Goal: Task Accomplishment & Management: Manage account settings

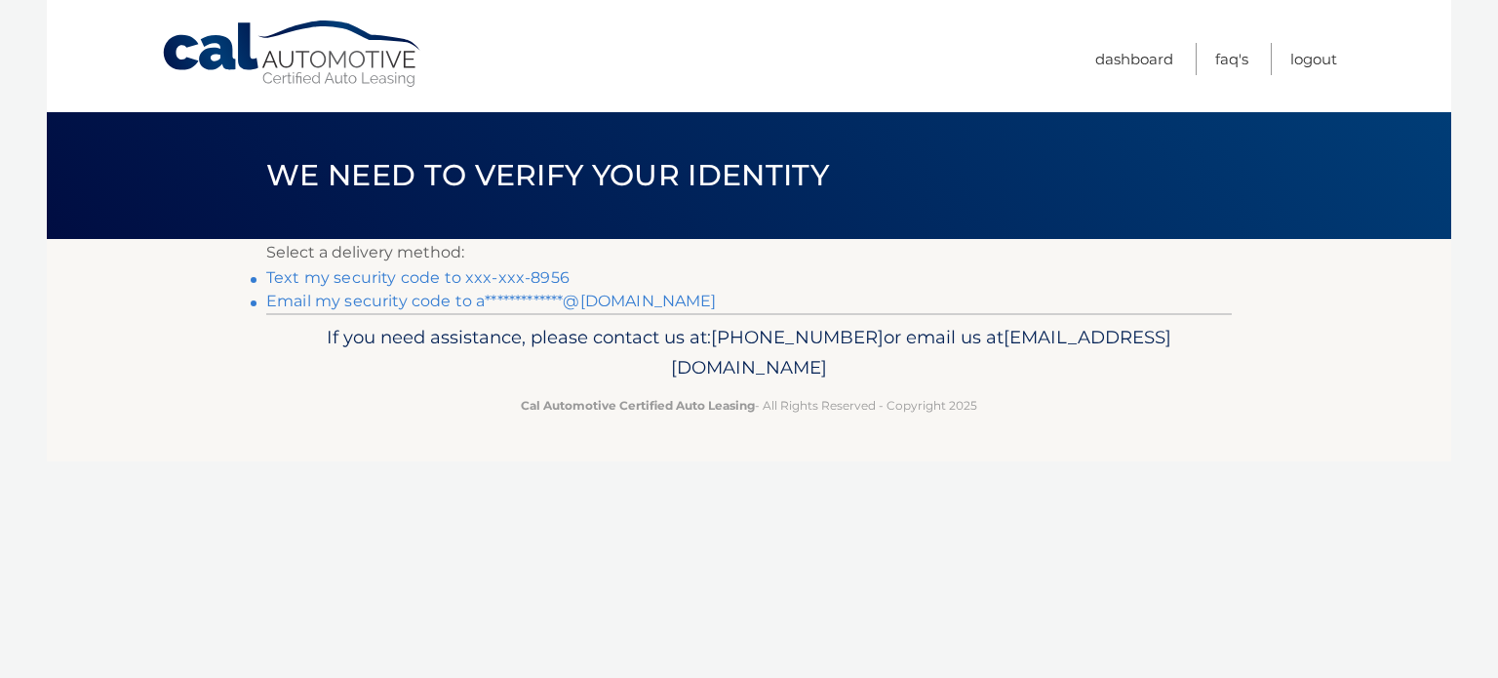
click at [492, 277] on link "Text my security code to xxx-xxx-8956" at bounding box center [417, 277] width 303 height 19
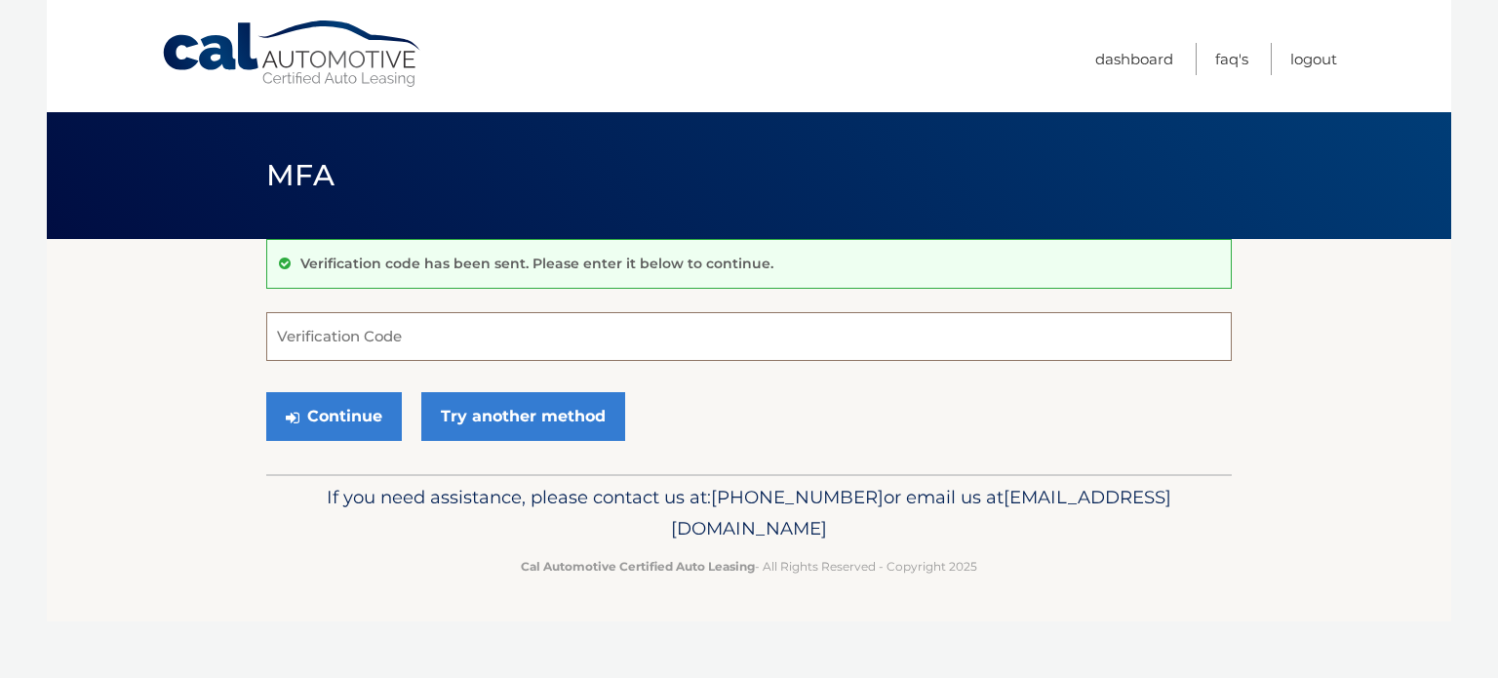
click at [337, 338] on input "Verification Code" at bounding box center [748, 336] width 965 height 49
type input "163618"
click at [266, 392] on button "Continue" at bounding box center [334, 416] width 136 height 49
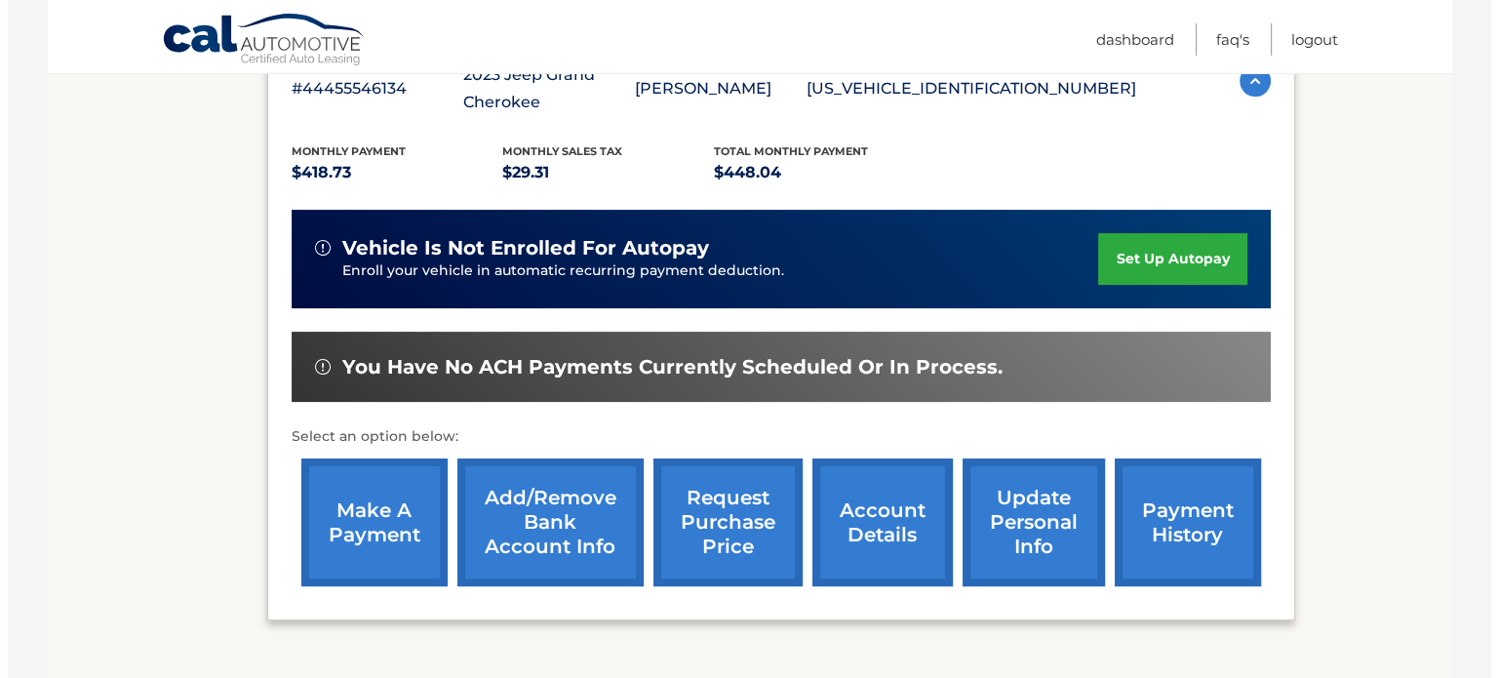
scroll to position [488, 0]
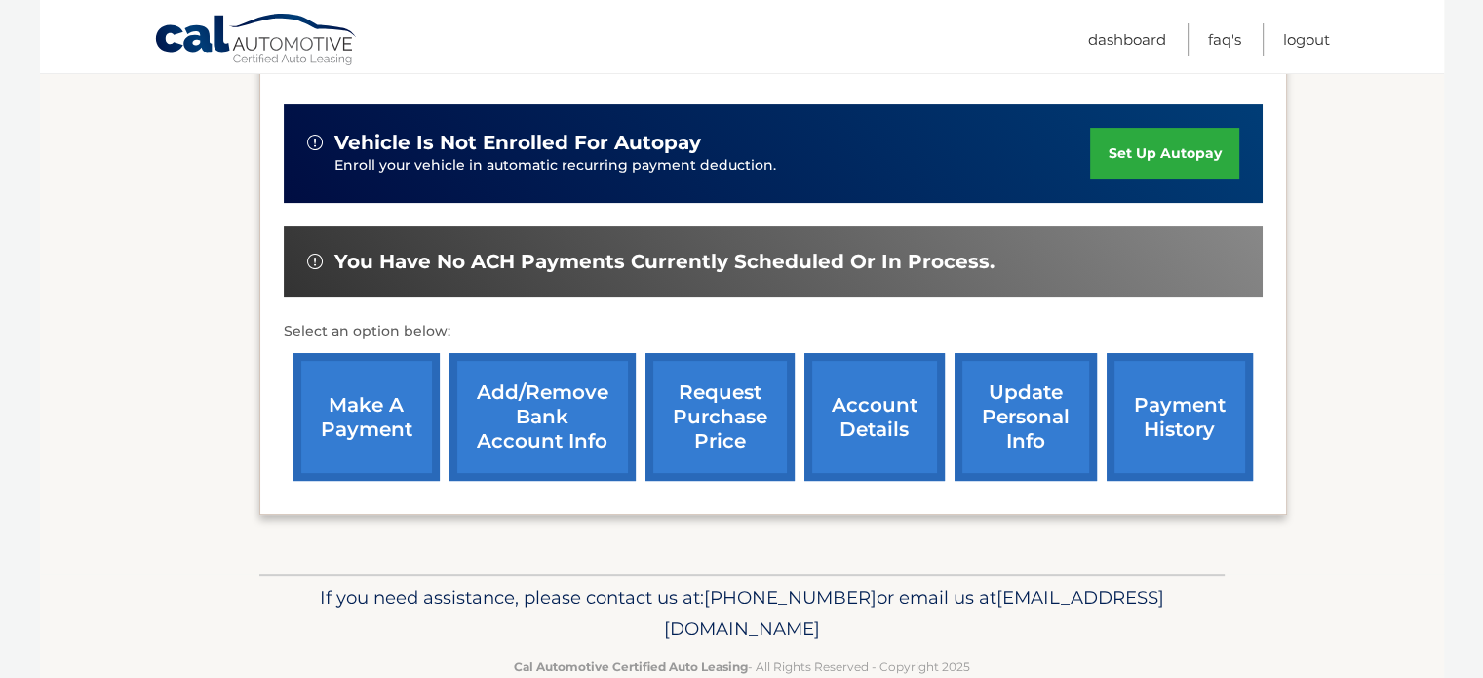
click at [719, 425] on link "request purchase price" at bounding box center [720, 417] width 149 height 128
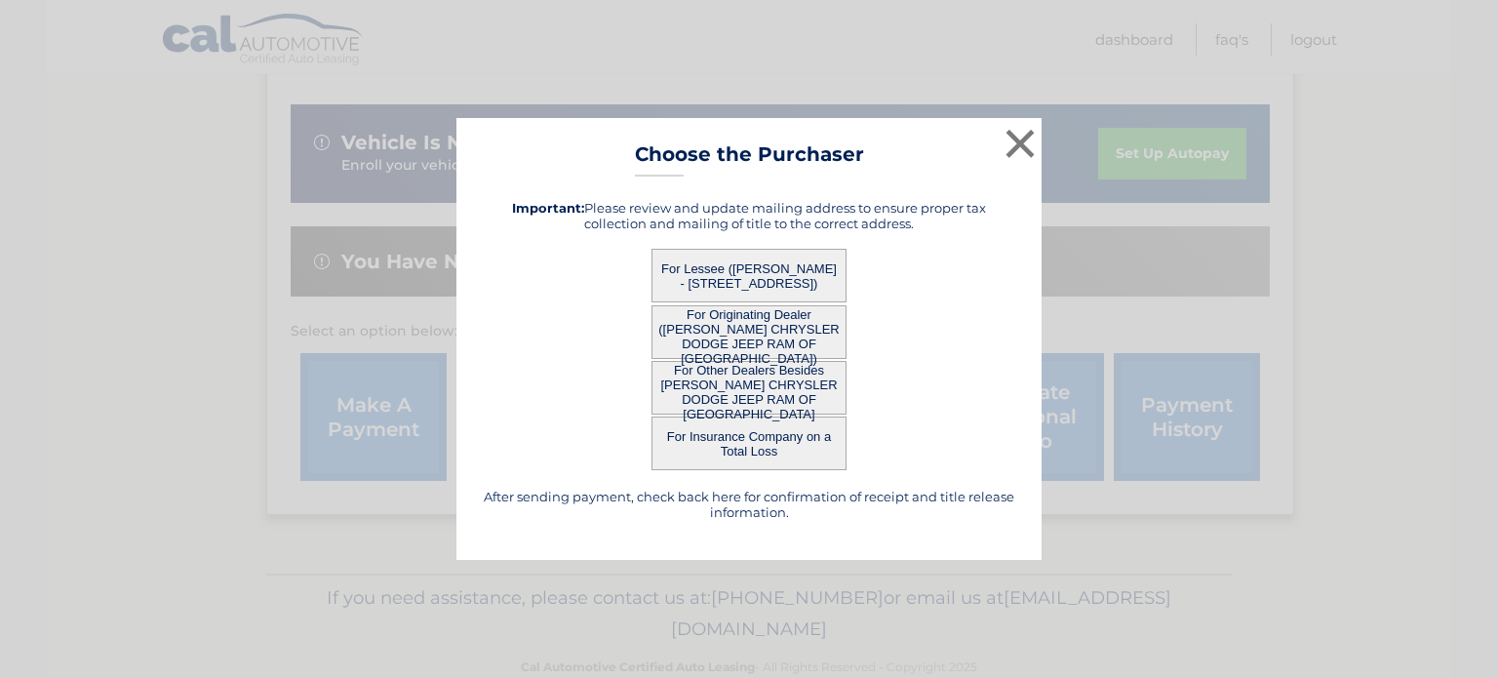
click at [775, 276] on button "For Lessee ([PERSON_NAME] - [STREET_ADDRESS])" at bounding box center [748, 276] width 195 height 54
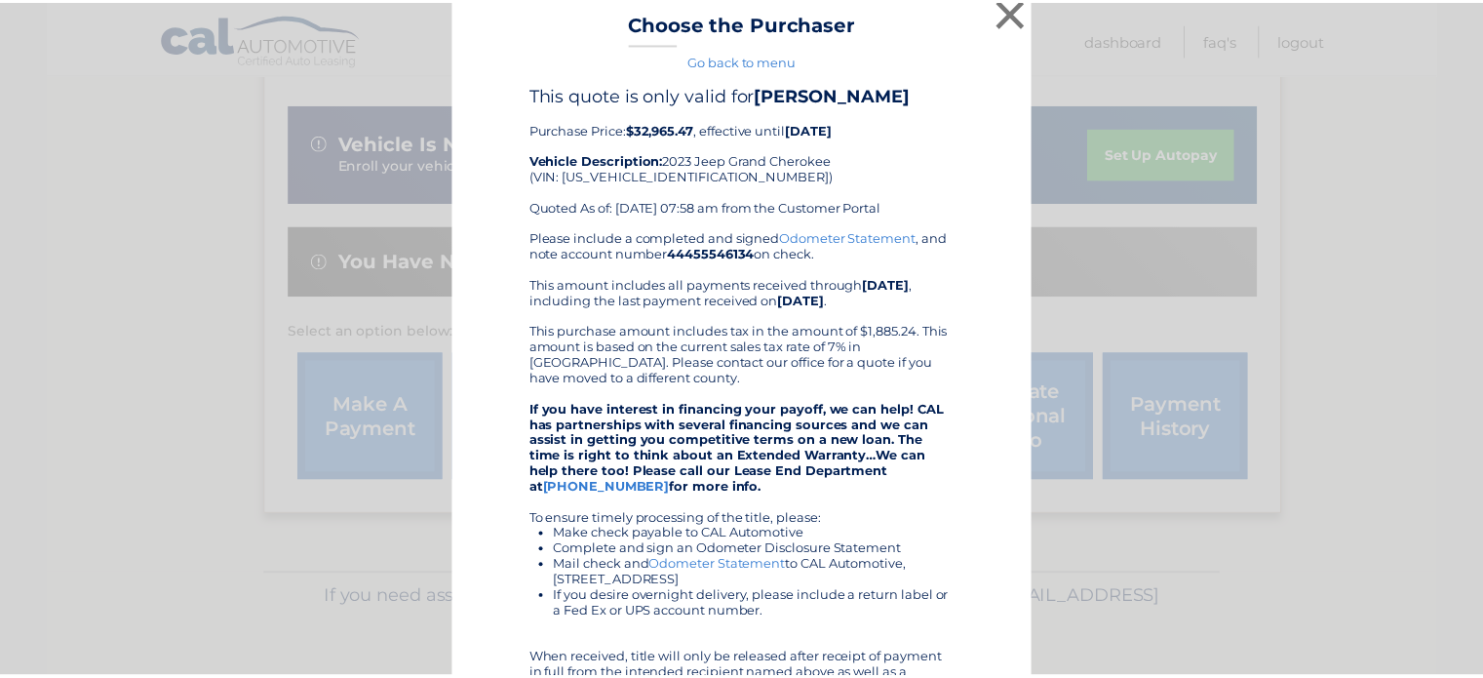
scroll to position [0, 0]
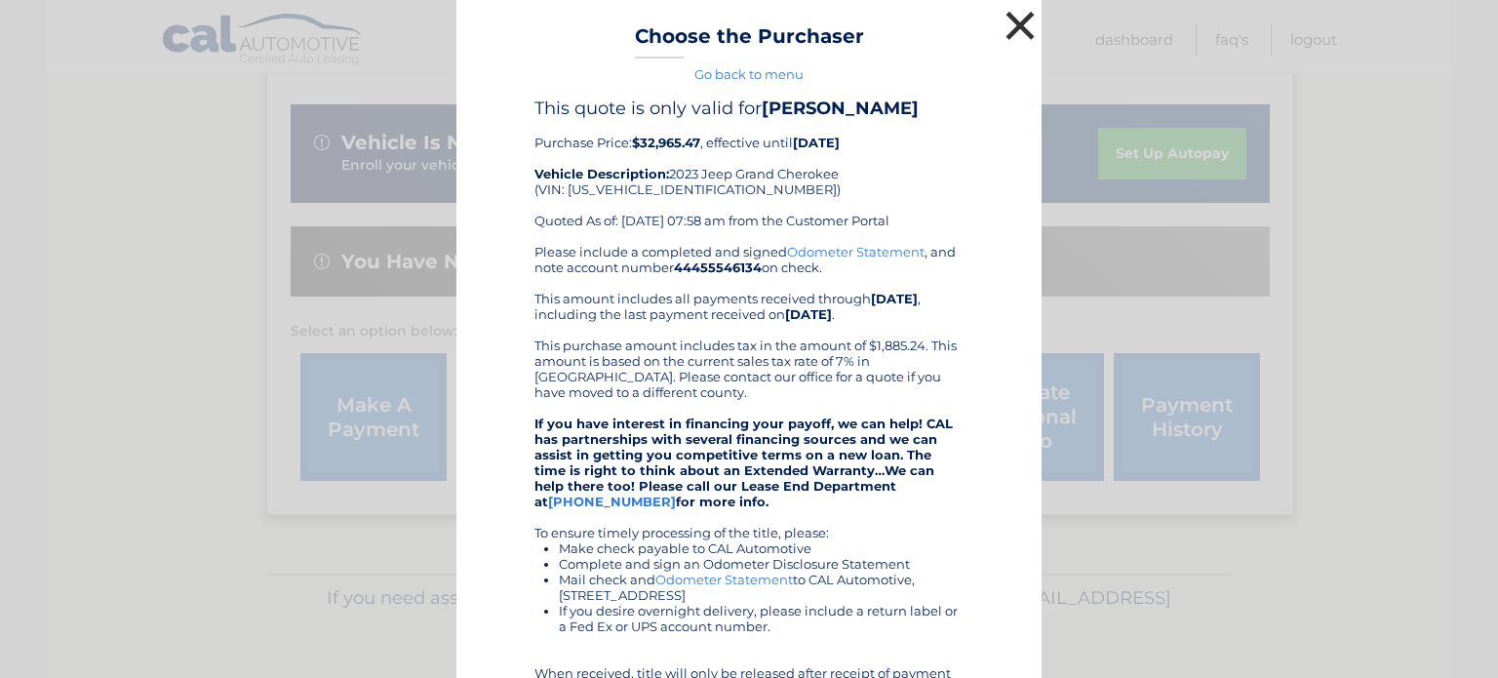
click at [1014, 33] on button "×" at bounding box center [1020, 25] width 39 height 39
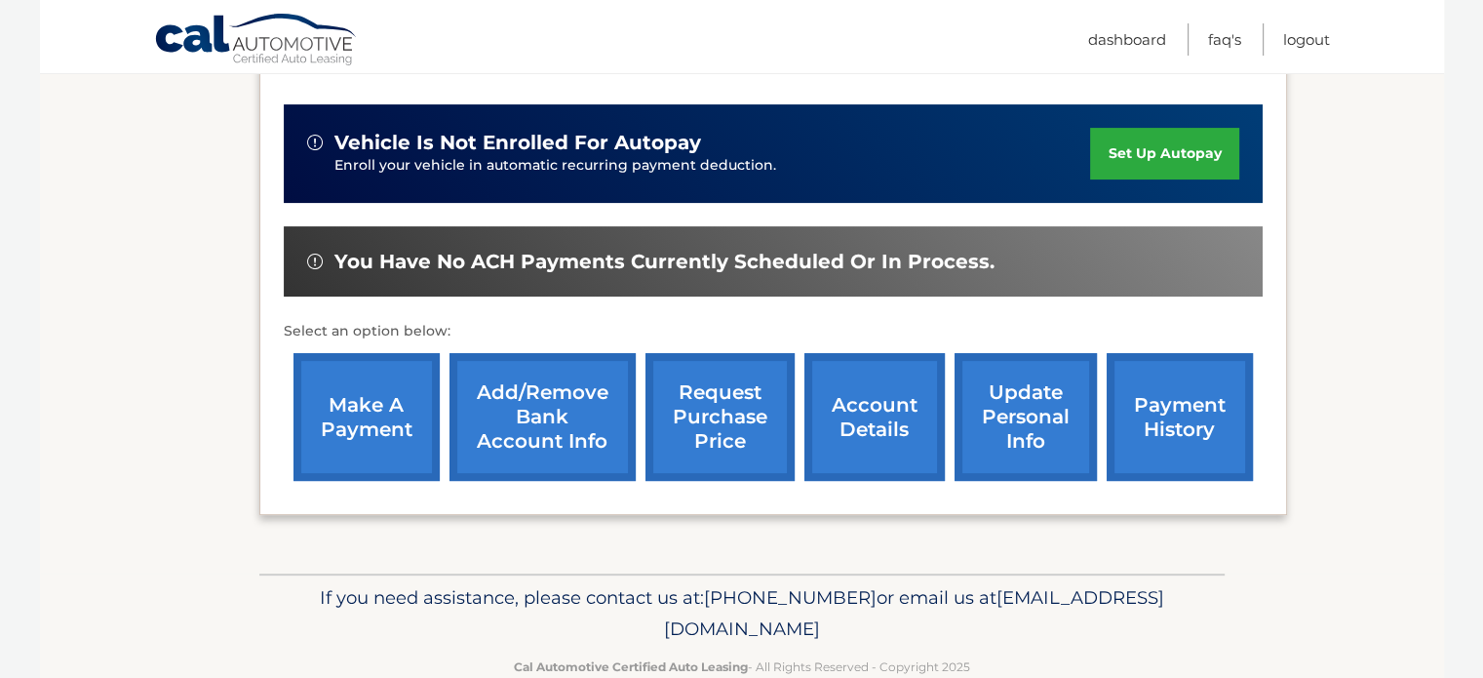
click at [878, 426] on link "account details" at bounding box center [875, 417] width 140 height 128
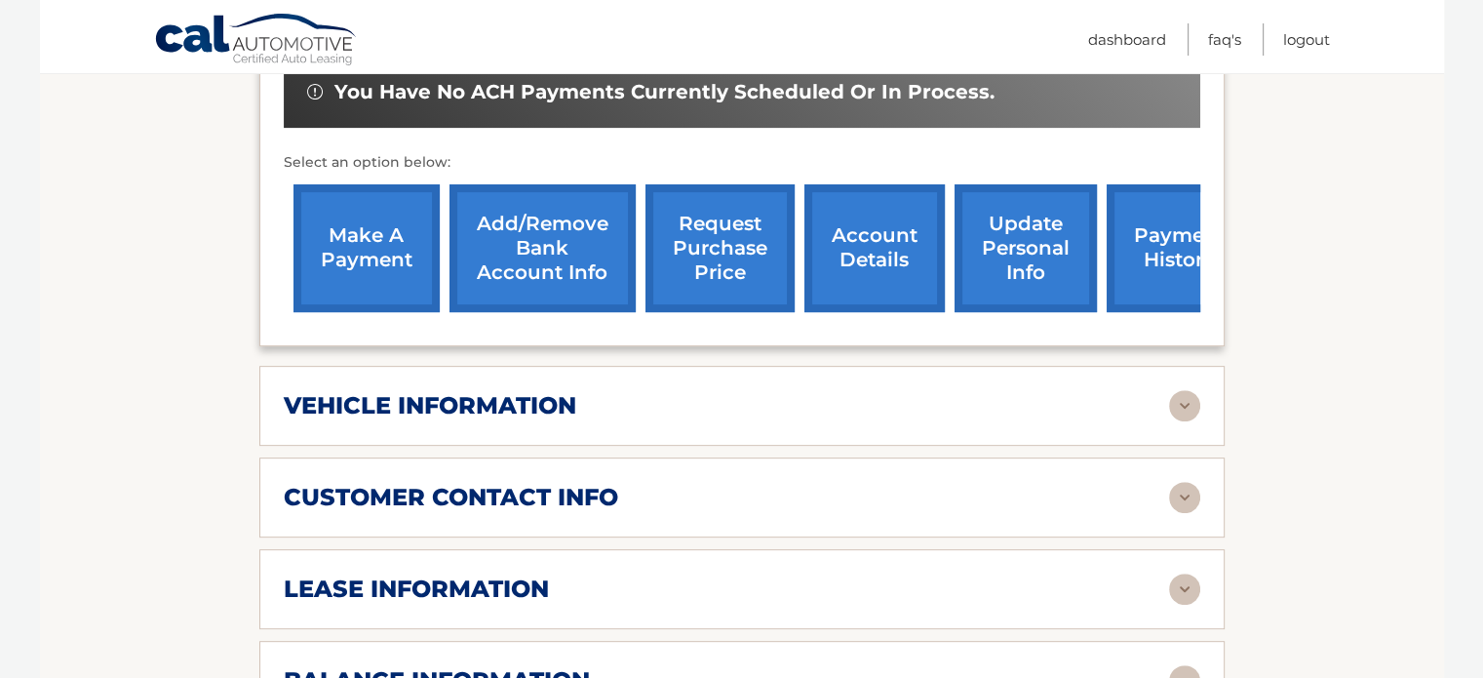
scroll to position [780, 0]
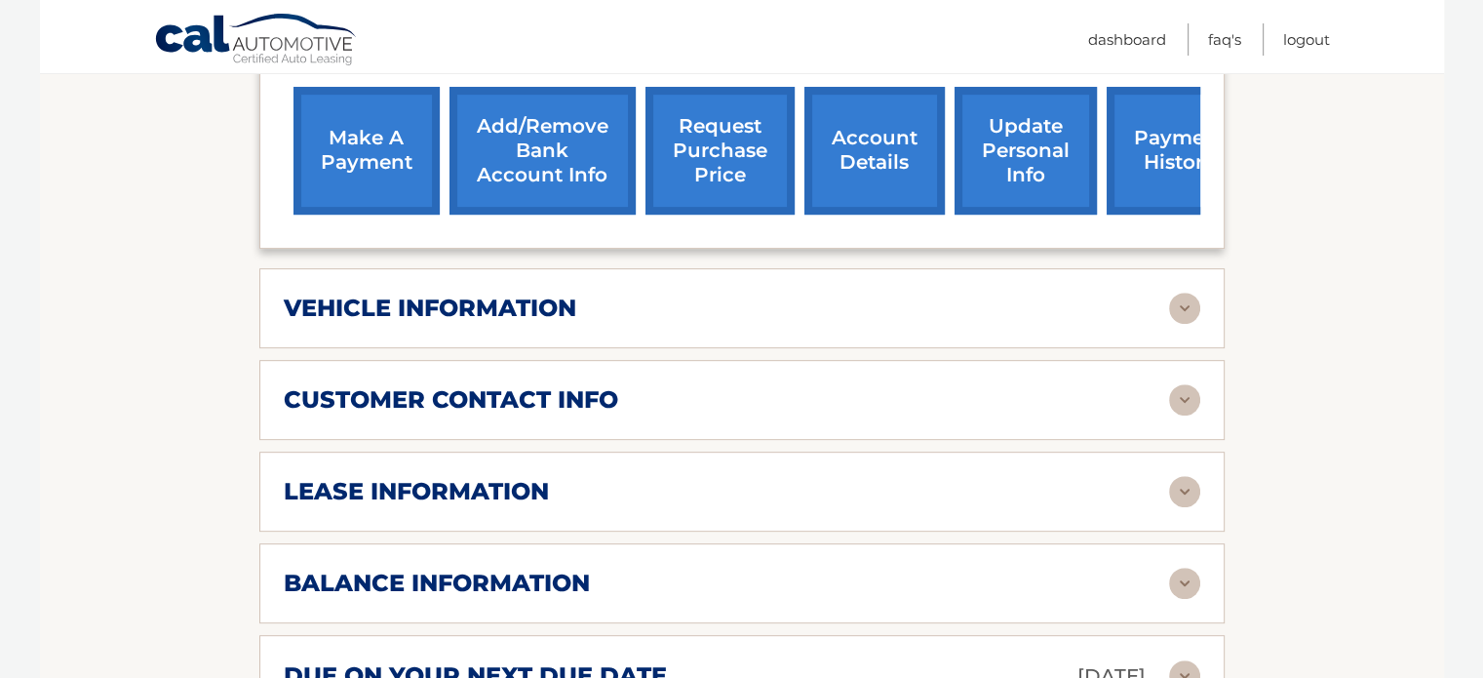
click at [1169, 485] on img at bounding box center [1184, 491] width 31 height 31
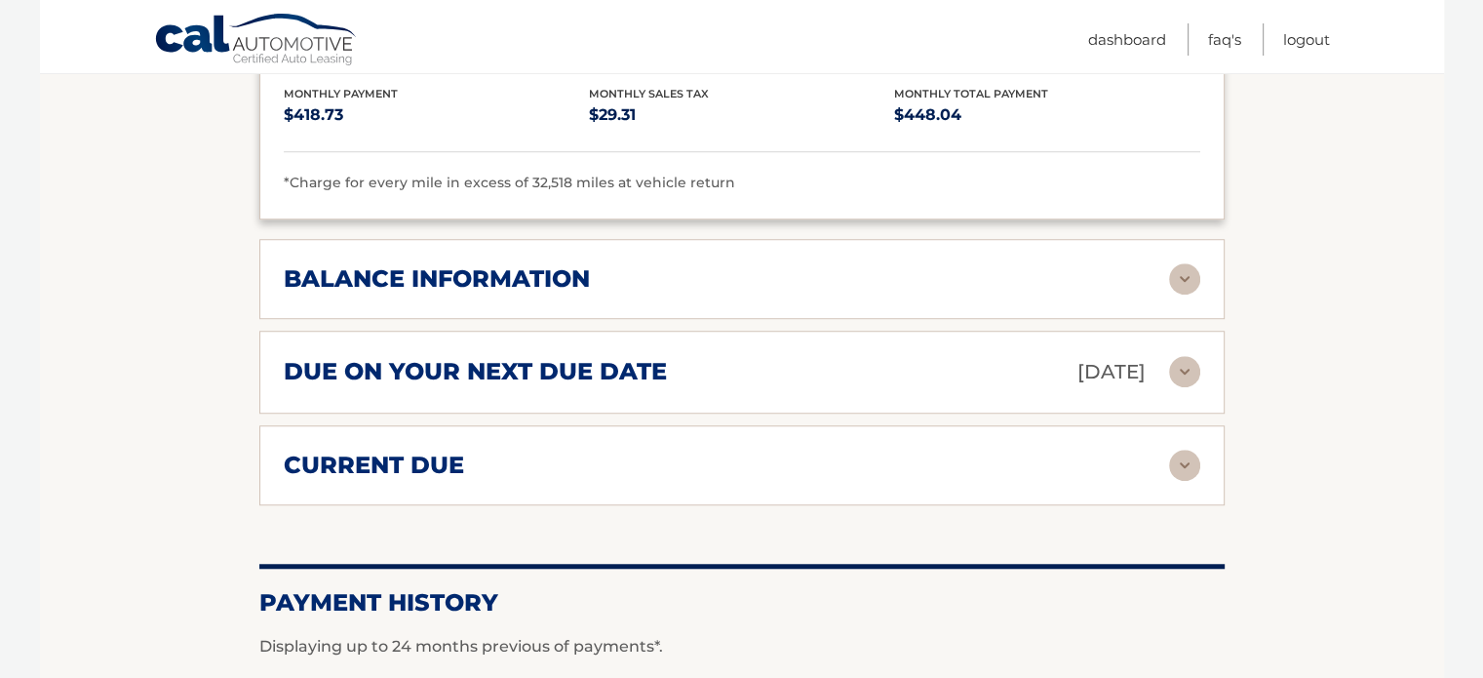
scroll to position [1463, 0]
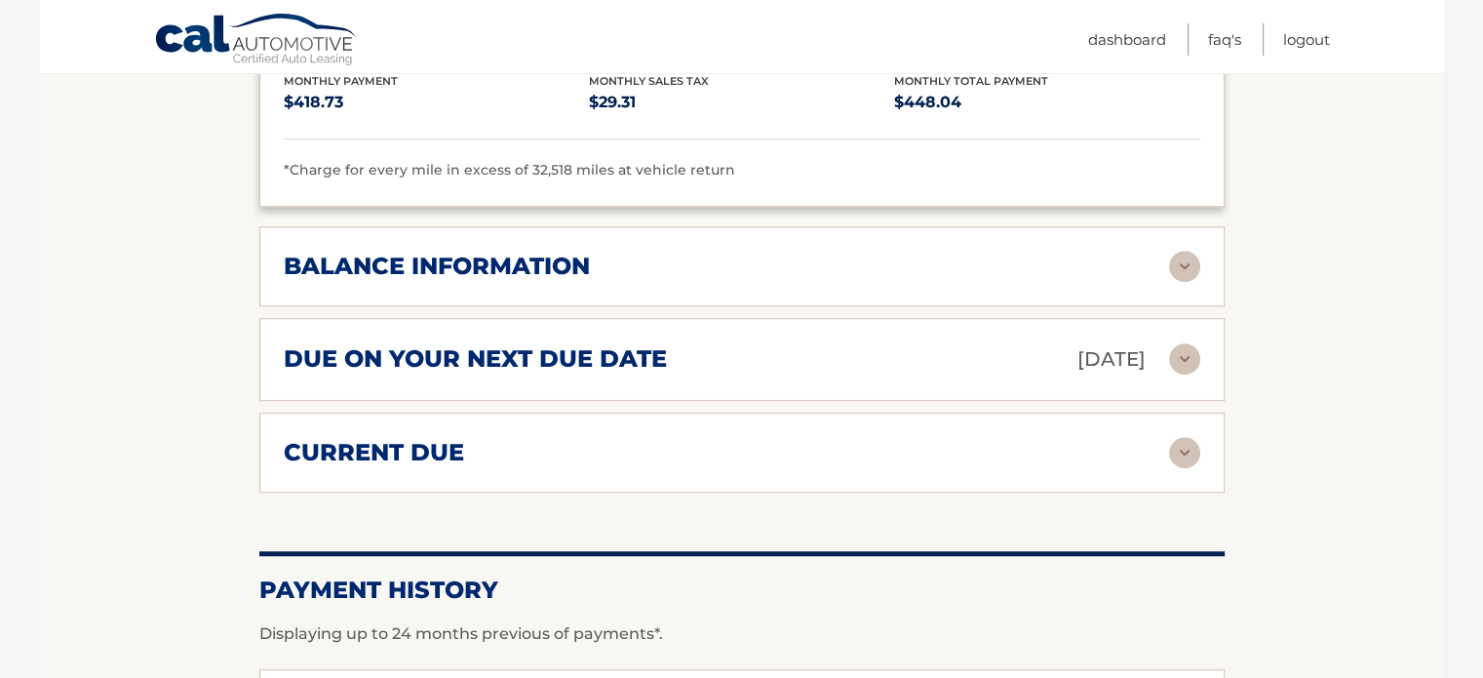
click at [1180, 256] on img at bounding box center [1184, 266] width 31 height 31
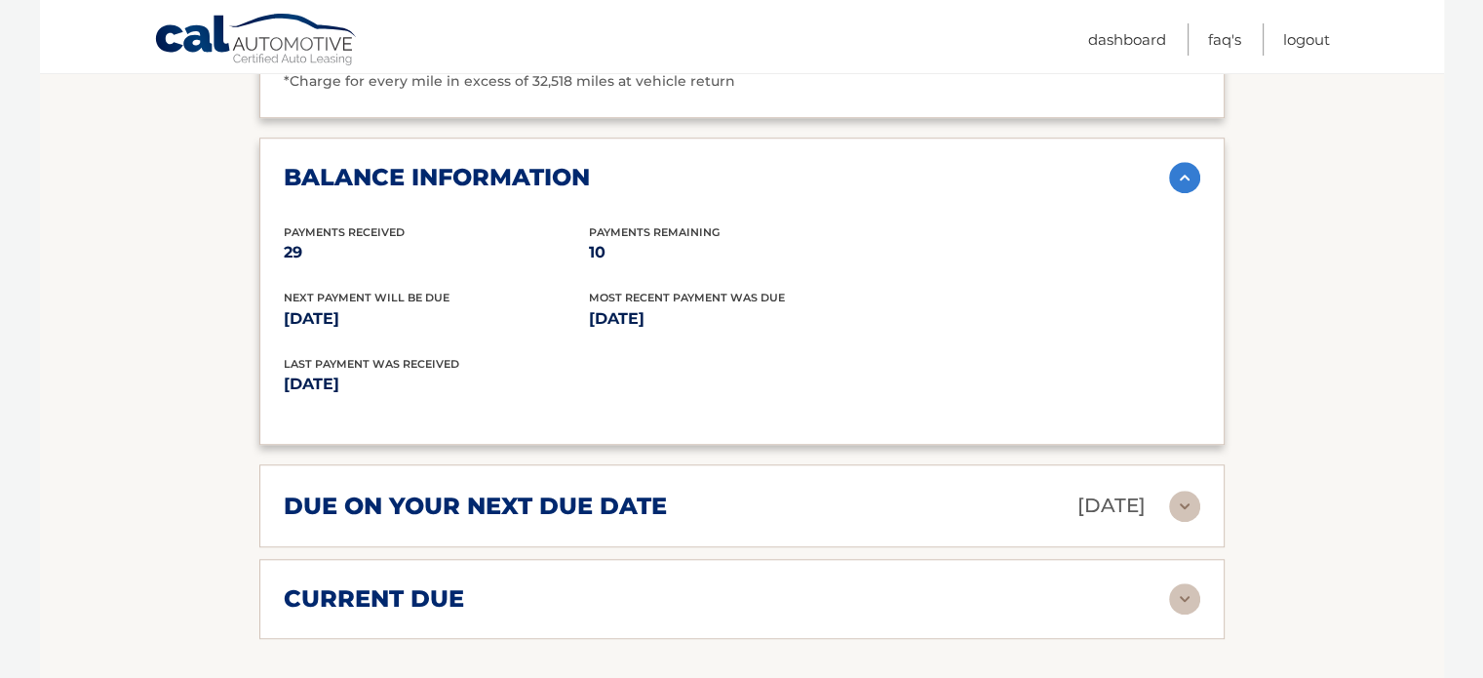
scroll to position [1658, 0]
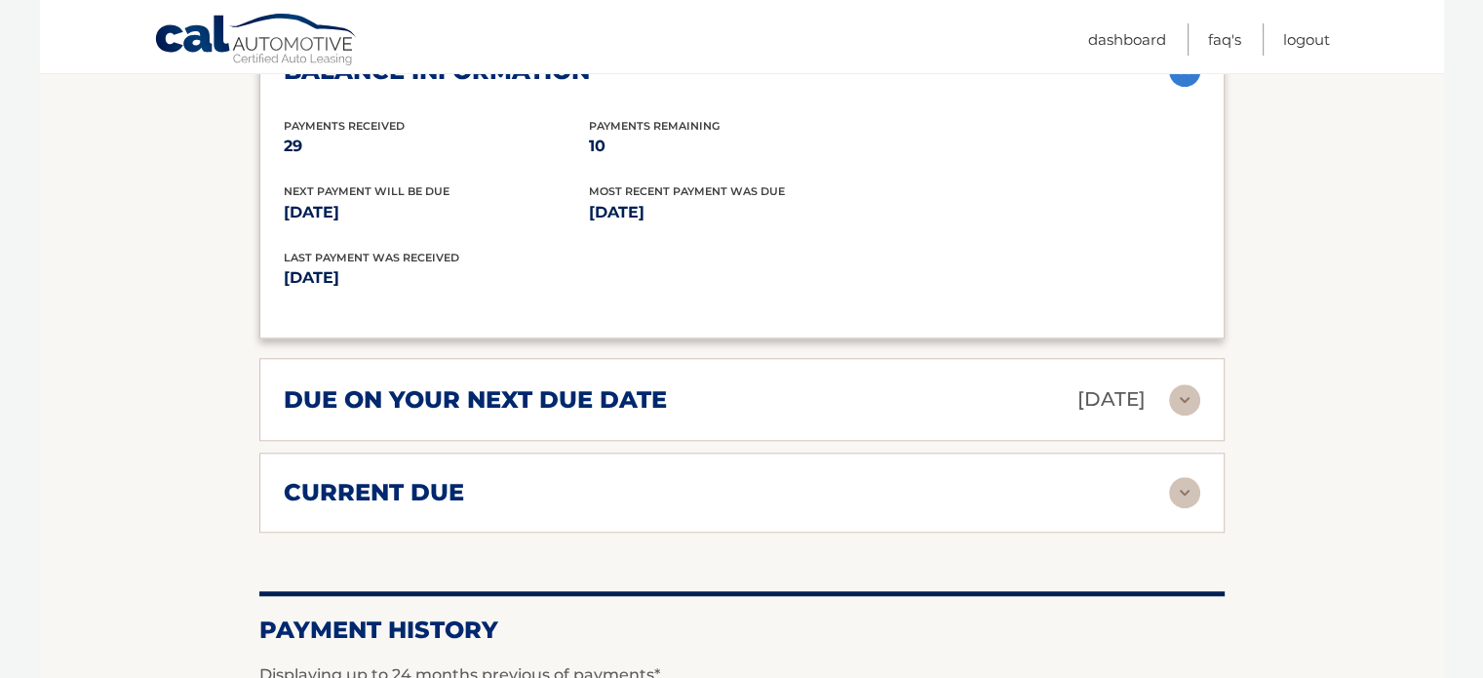
click at [1179, 487] on img at bounding box center [1184, 492] width 31 height 31
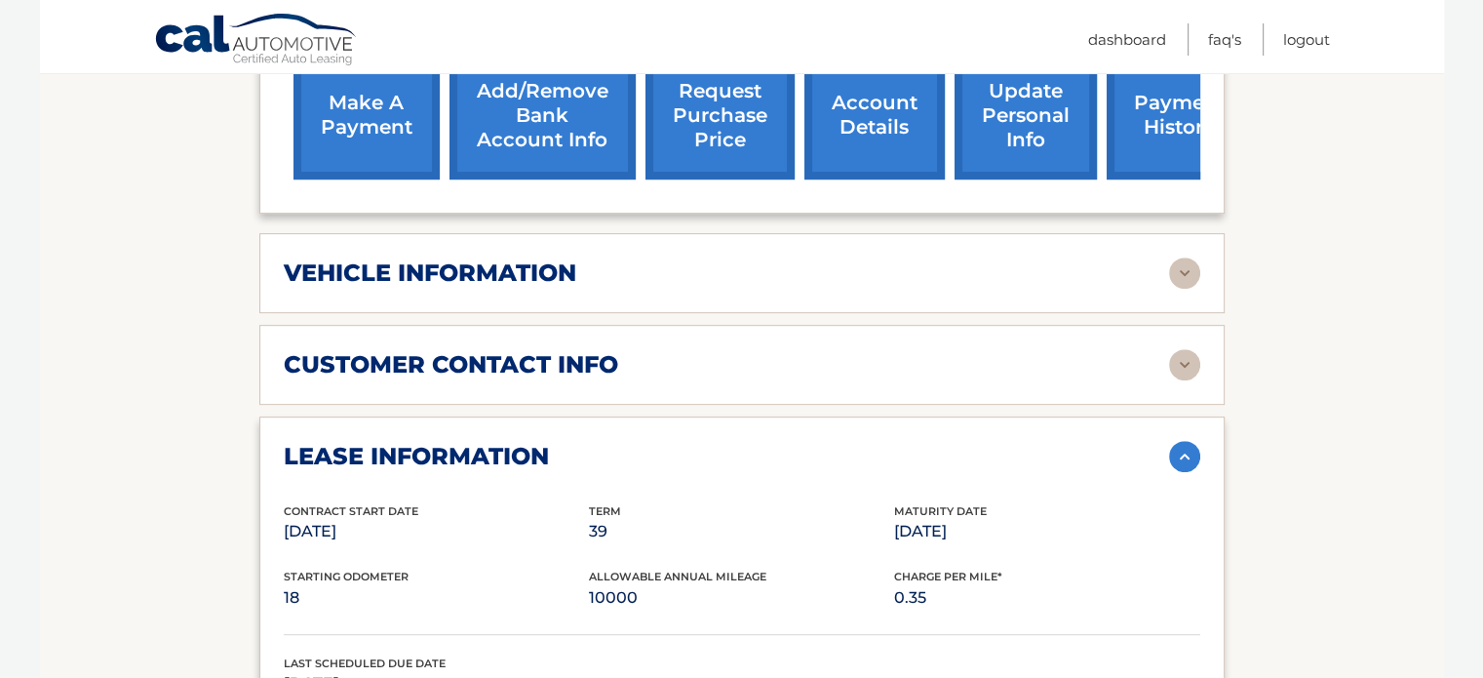
scroll to position [780, 0]
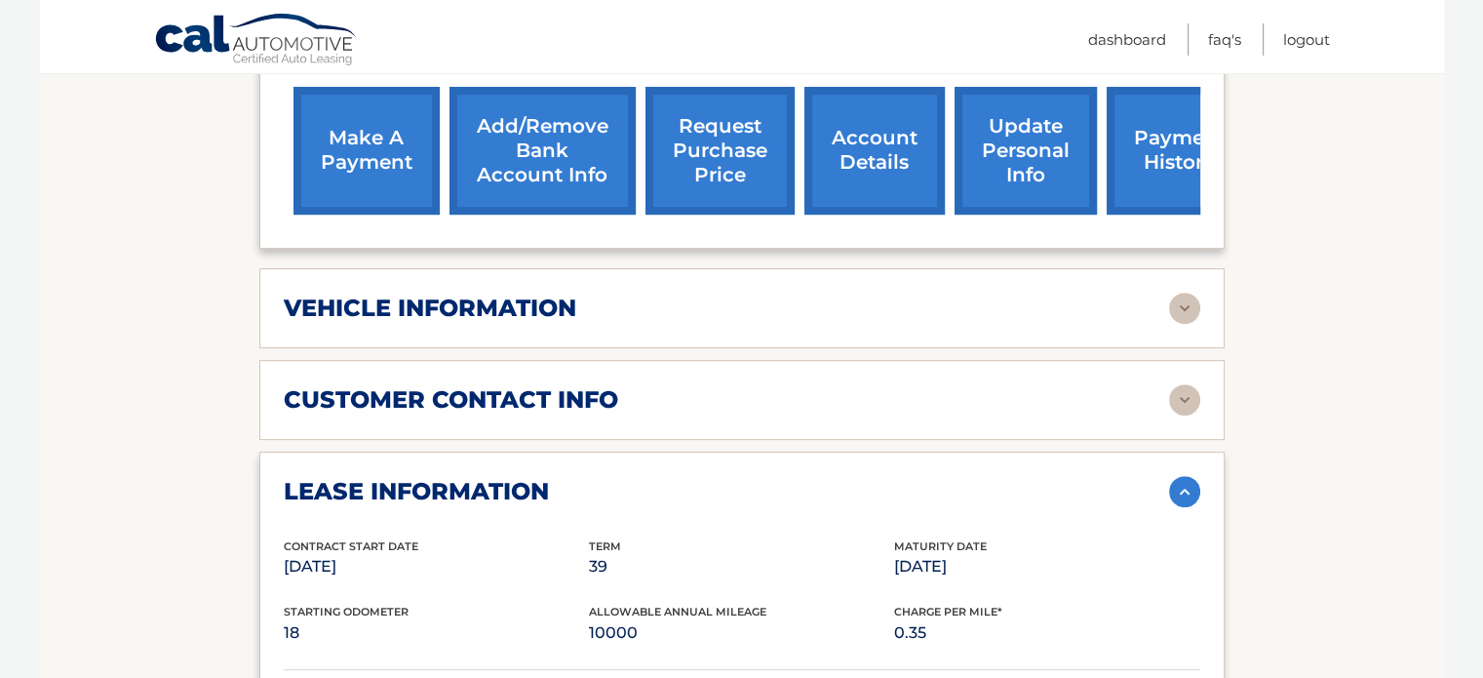
click at [1183, 306] on img at bounding box center [1184, 308] width 31 height 31
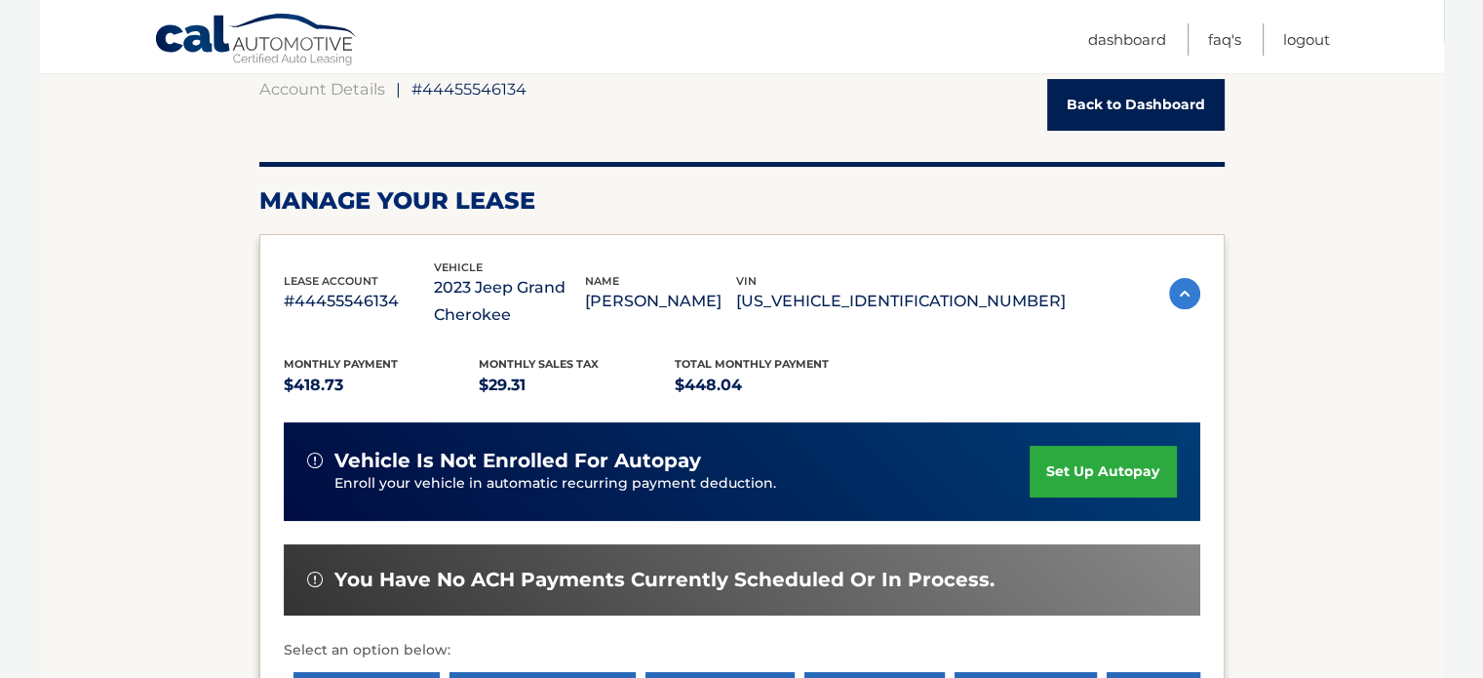
scroll to position [0, 0]
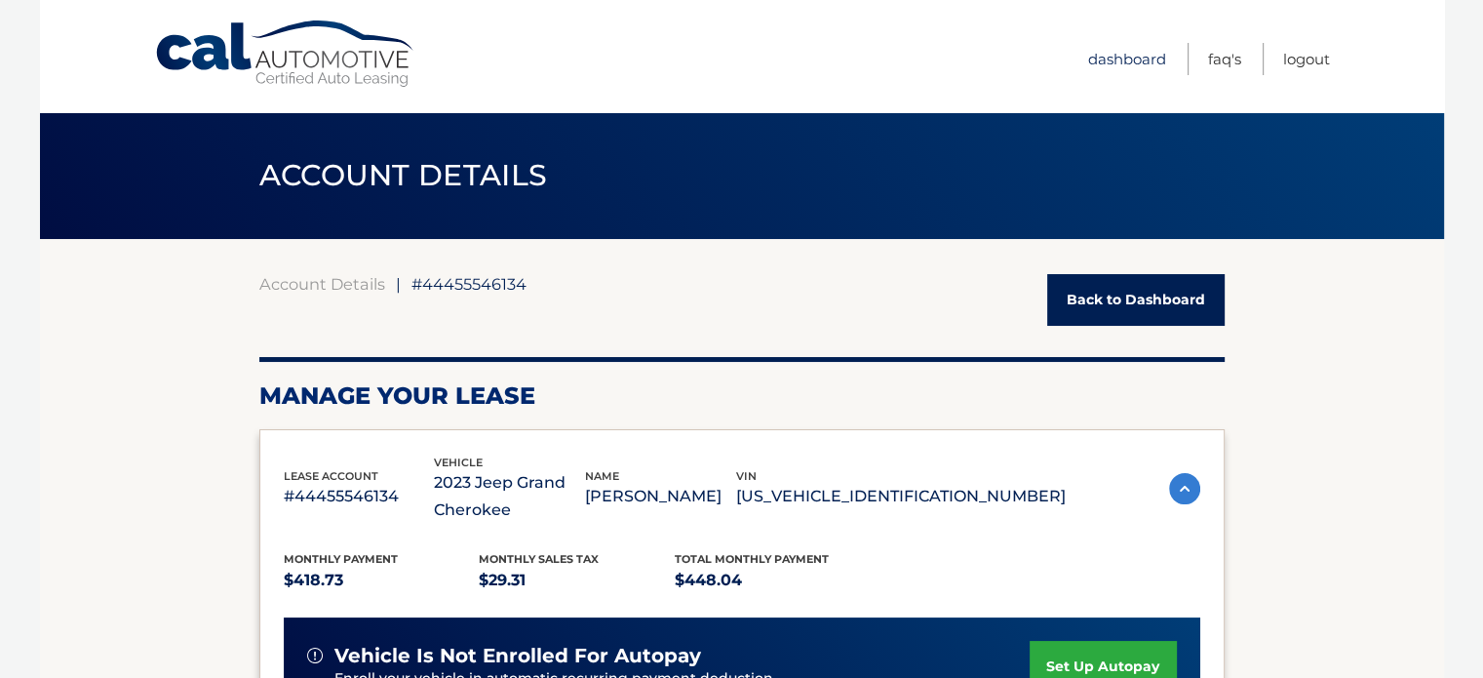
click at [1131, 62] on link "Dashboard" at bounding box center [1127, 59] width 78 height 32
click at [1106, 60] on link "Dashboard" at bounding box center [1127, 59] width 78 height 32
click at [1180, 284] on link "Back to Dashboard" at bounding box center [1135, 300] width 177 height 52
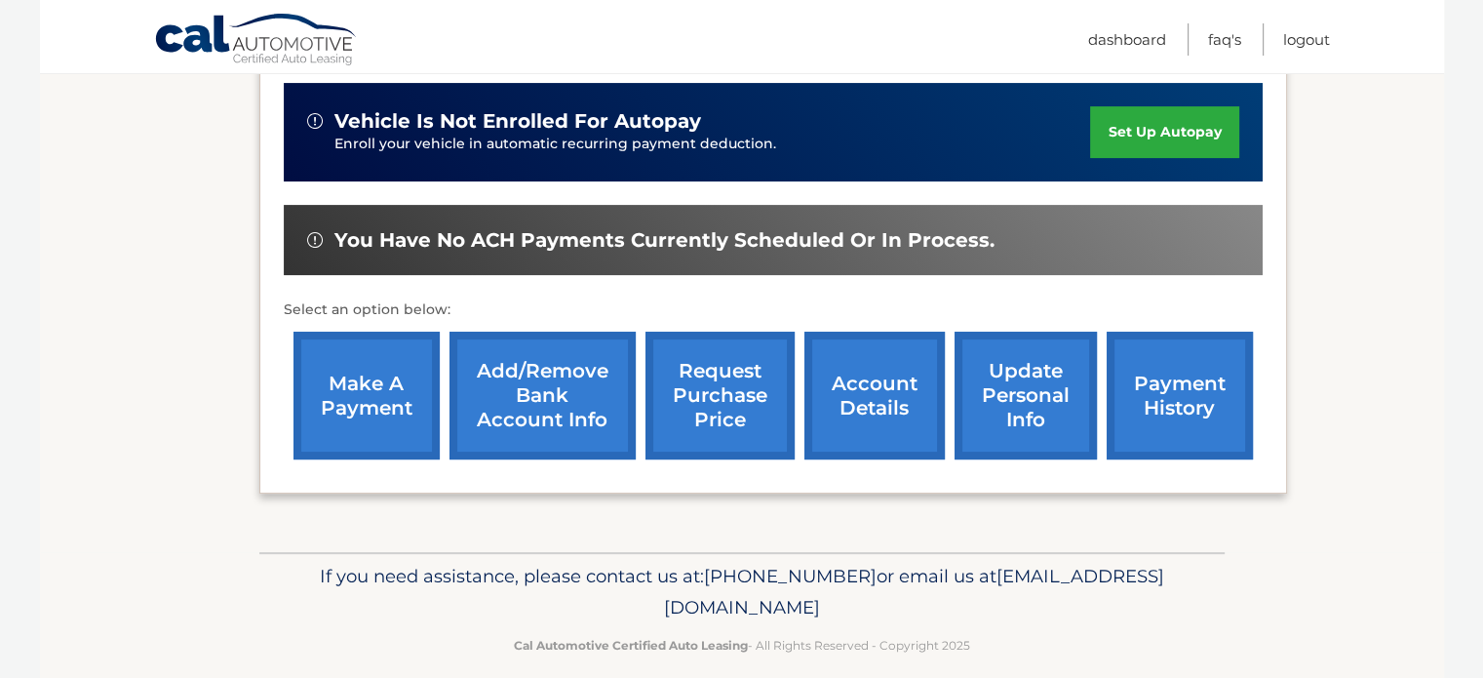
scroll to position [529, 0]
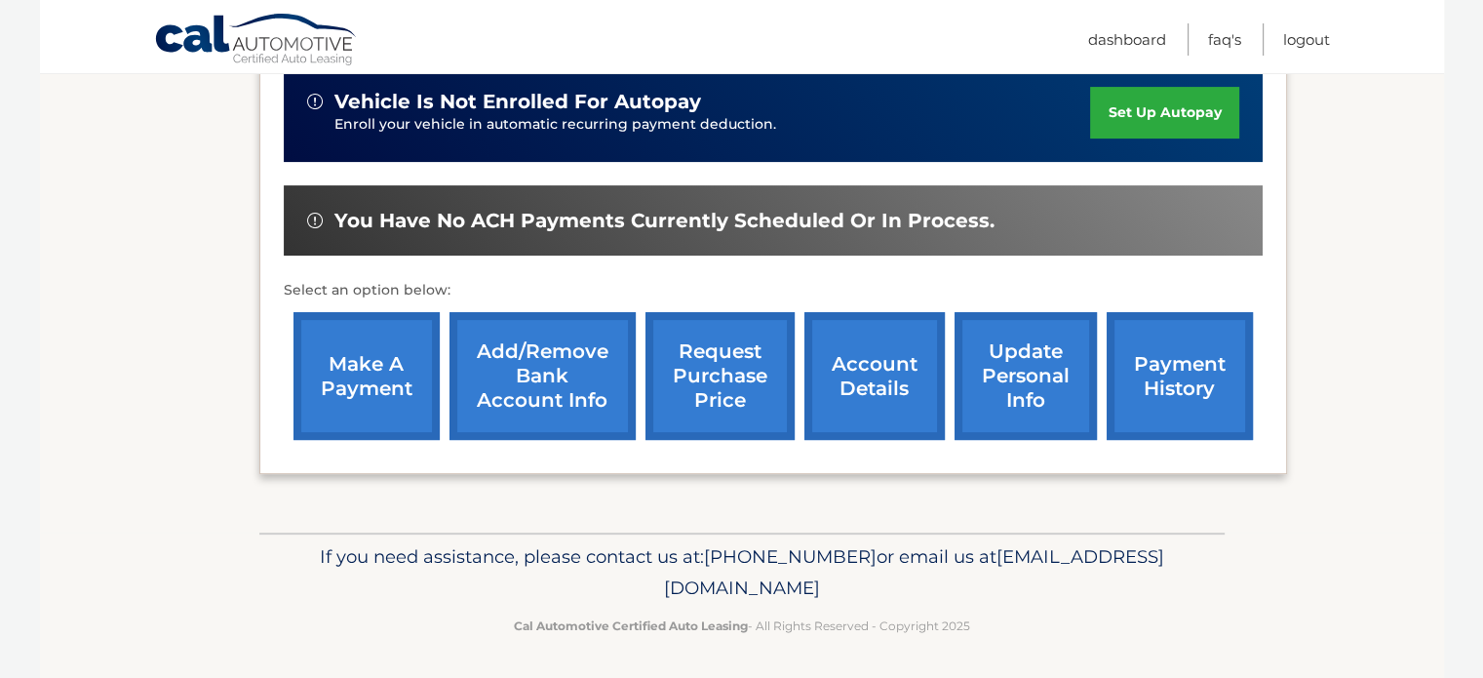
click at [335, 377] on link "make a payment" at bounding box center [367, 376] width 146 height 128
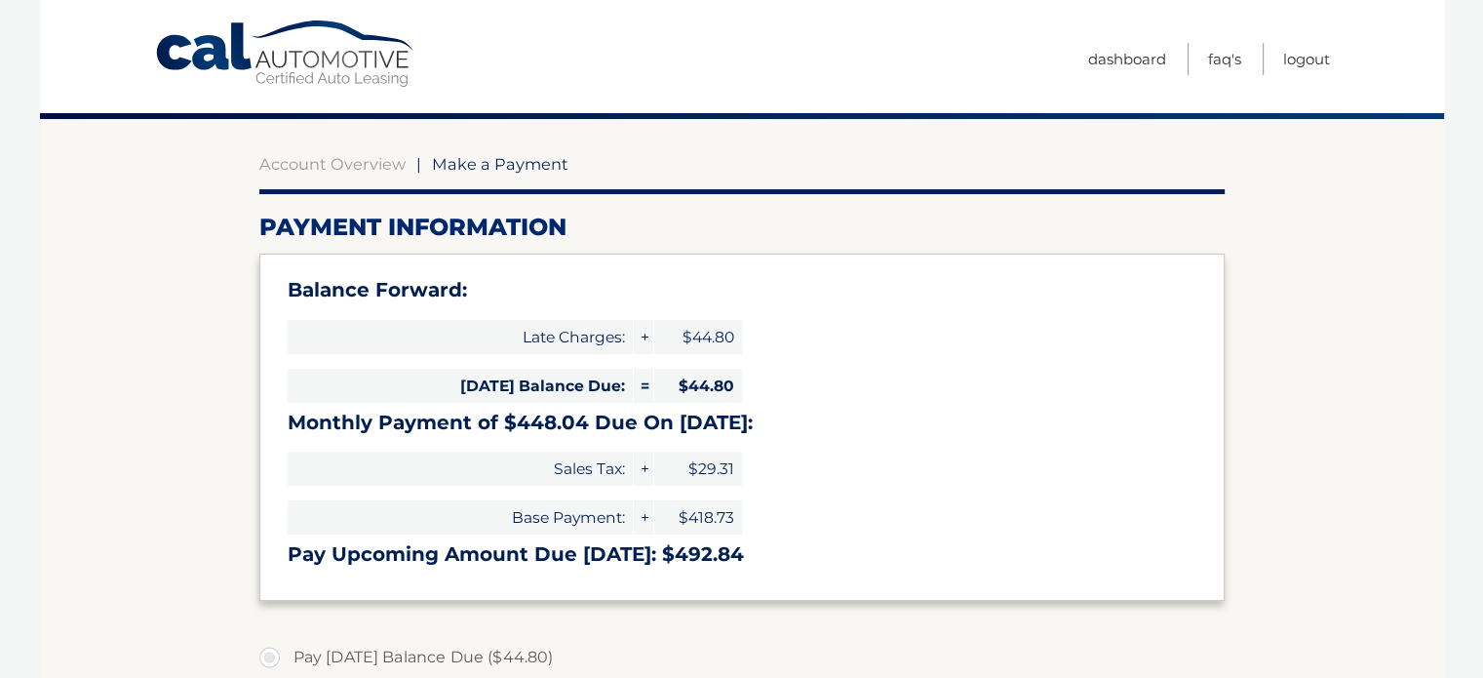
scroll to position [195, 0]
